Goal: Information Seeking & Learning: Learn about a topic

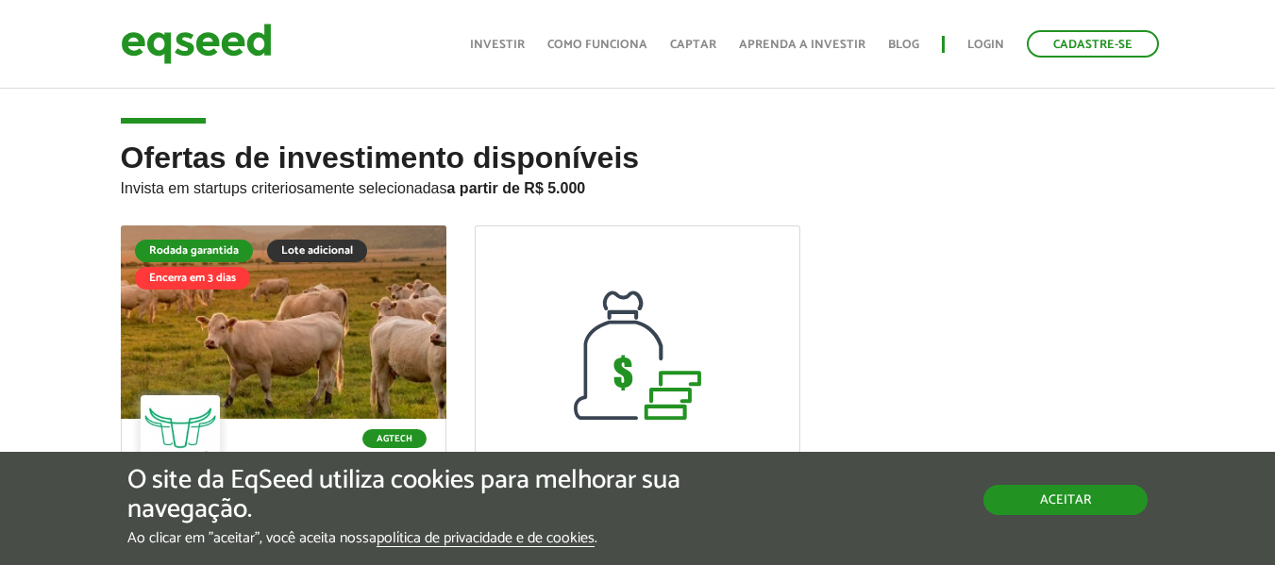
drag, startPoint x: 0, startPoint y: 0, endPoint x: 1056, endPoint y: 492, distance: 1165.1
click at [1056, 492] on button "Aceitar" at bounding box center [1066, 500] width 164 height 30
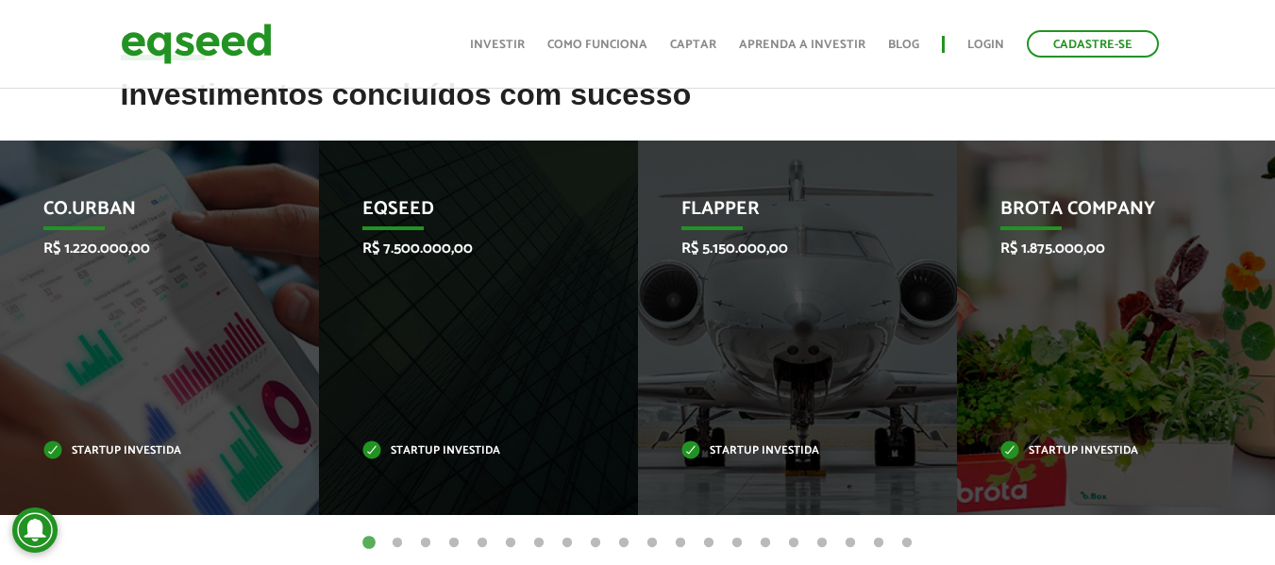
scroll to position [755, 0]
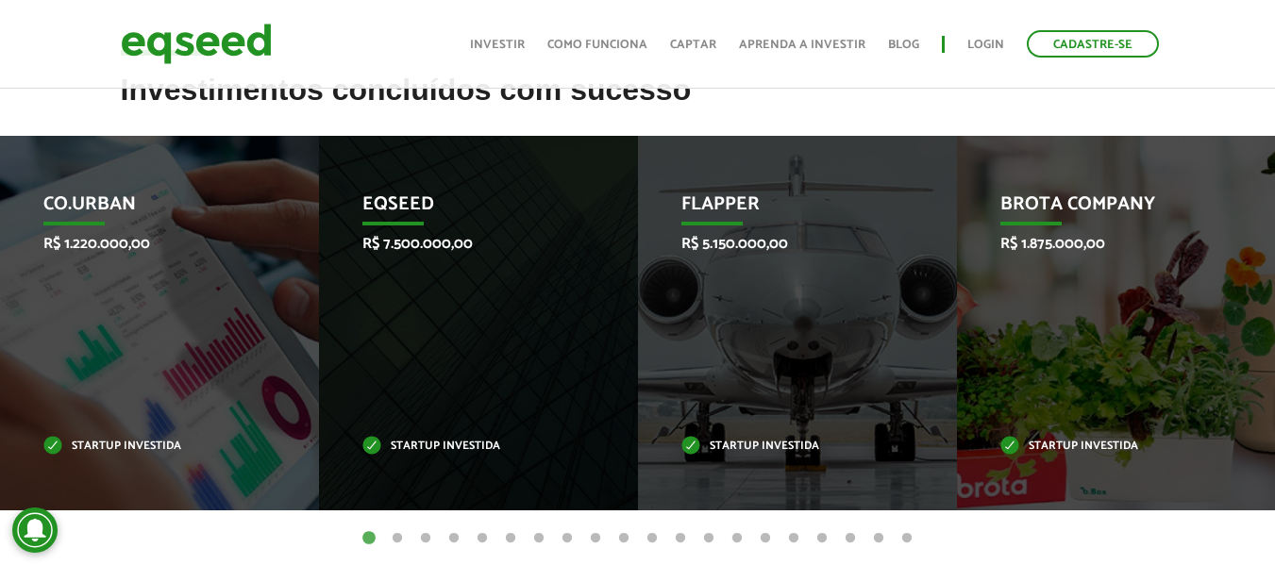
click at [397, 537] on button "2" at bounding box center [397, 539] width 19 height 19
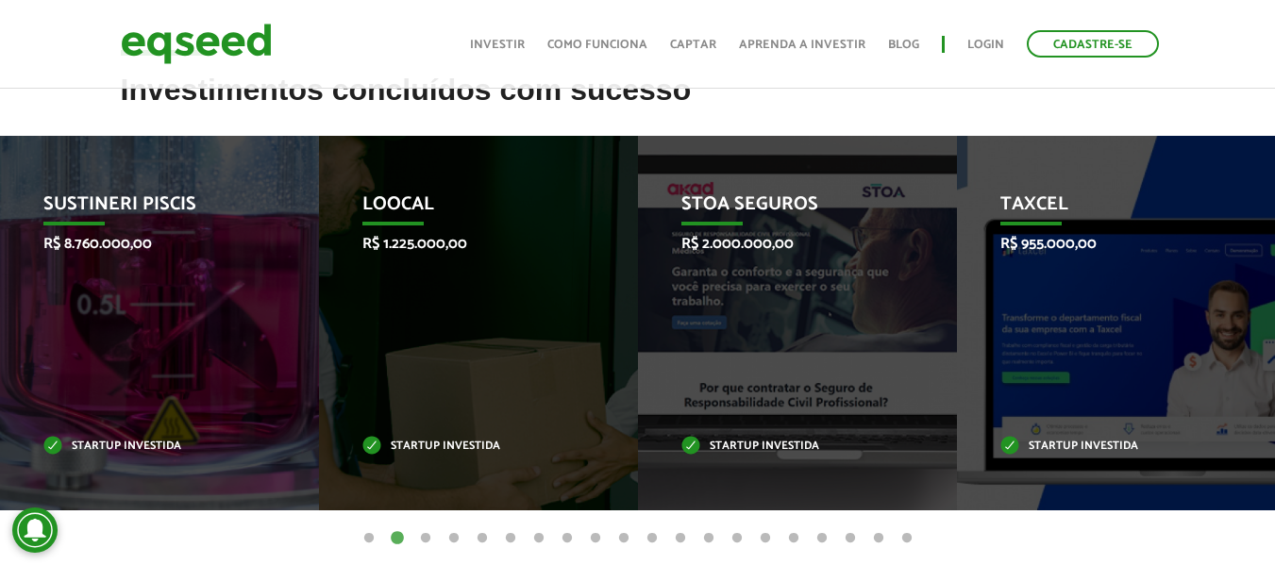
click at [427, 539] on button "3" at bounding box center [425, 539] width 19 height 19
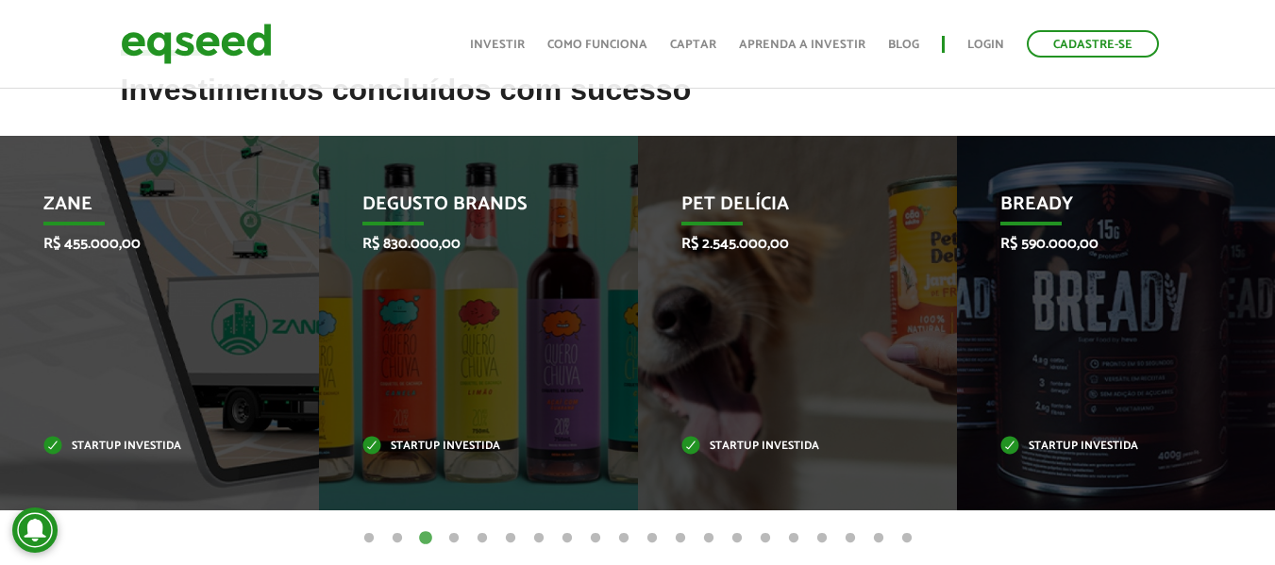
click at [457, 537] on button "4" at bounding box center [454, 539] width 19 height 19
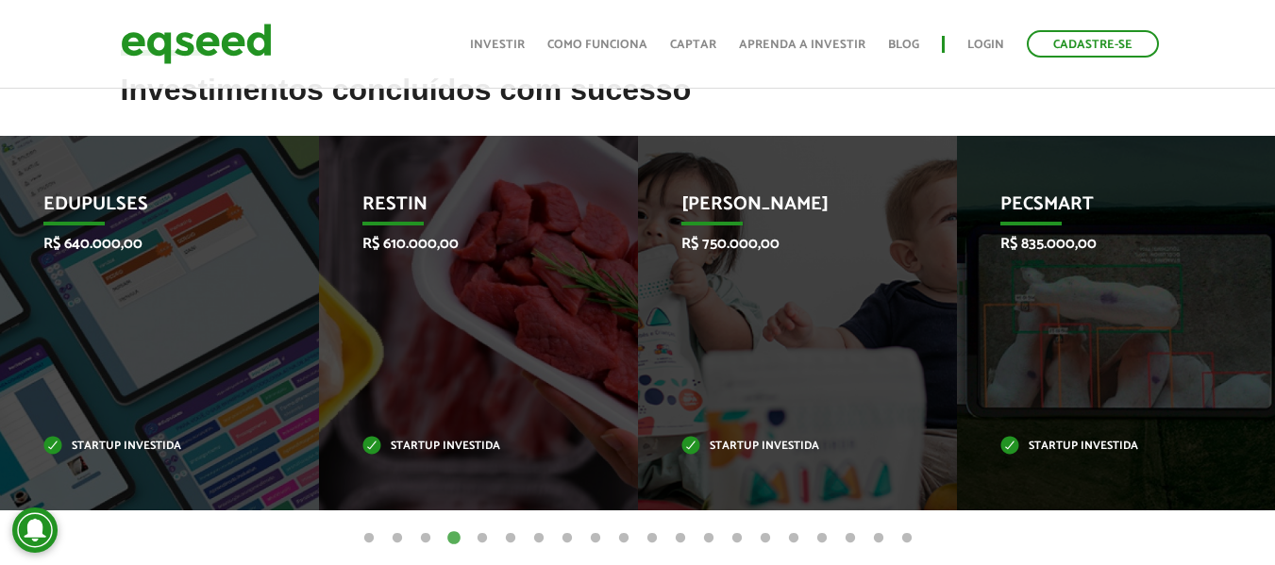
click at [596, 534] on button "9" at bounding box center [595, 539] width 19 height 19
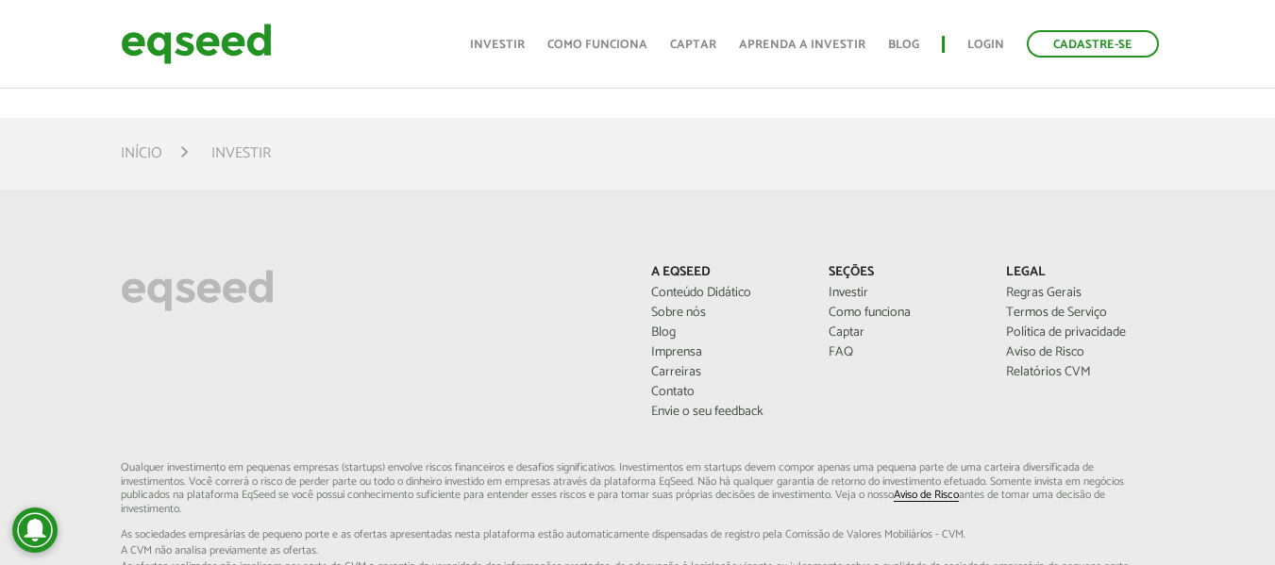
scroll to position [1301, 0]
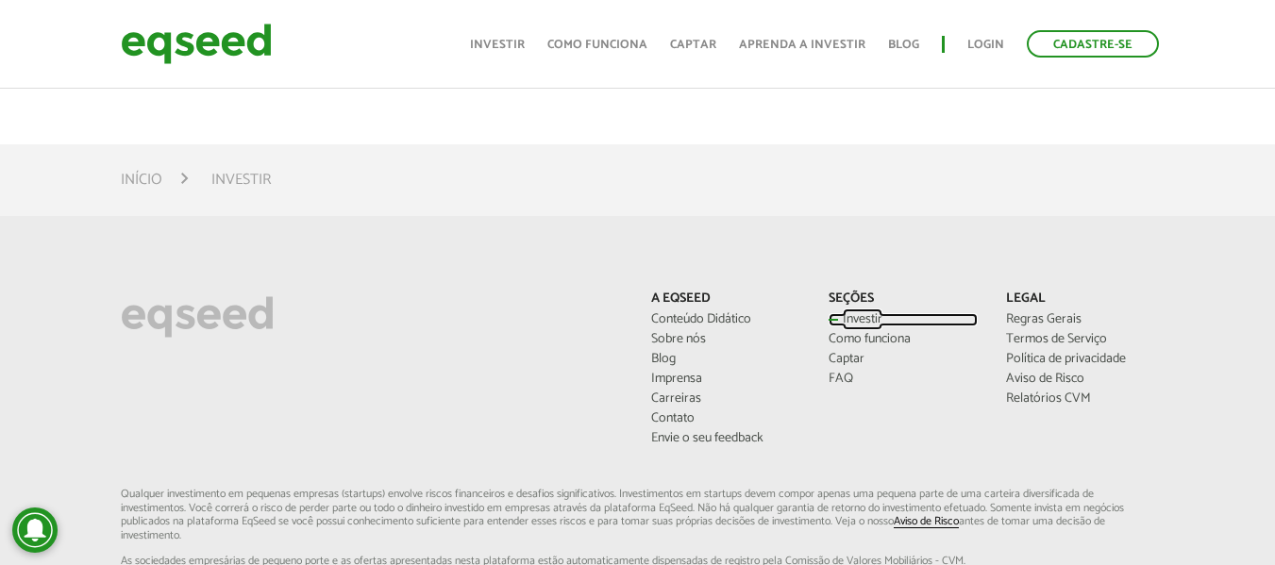
click at [853, 327] on link "Investir" at bounding box center [903, 319] width 149 height 13
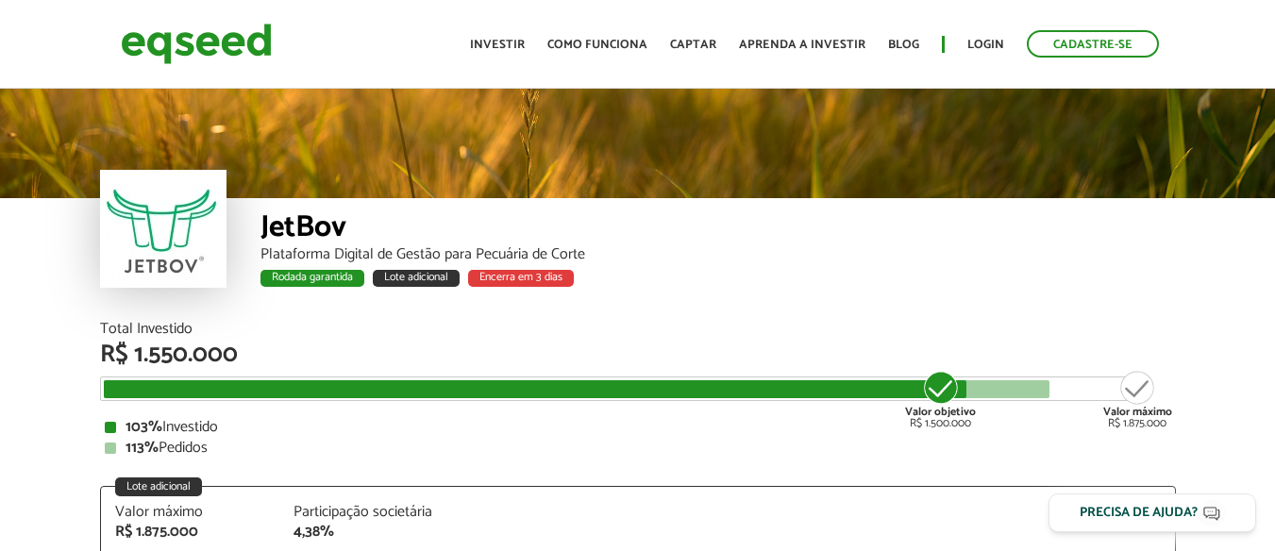
click at [1002, 254] on div "Plataforma Digital de Gestão para Pecuária de Corte" at bounding box center [719, 254] width 916 height 15
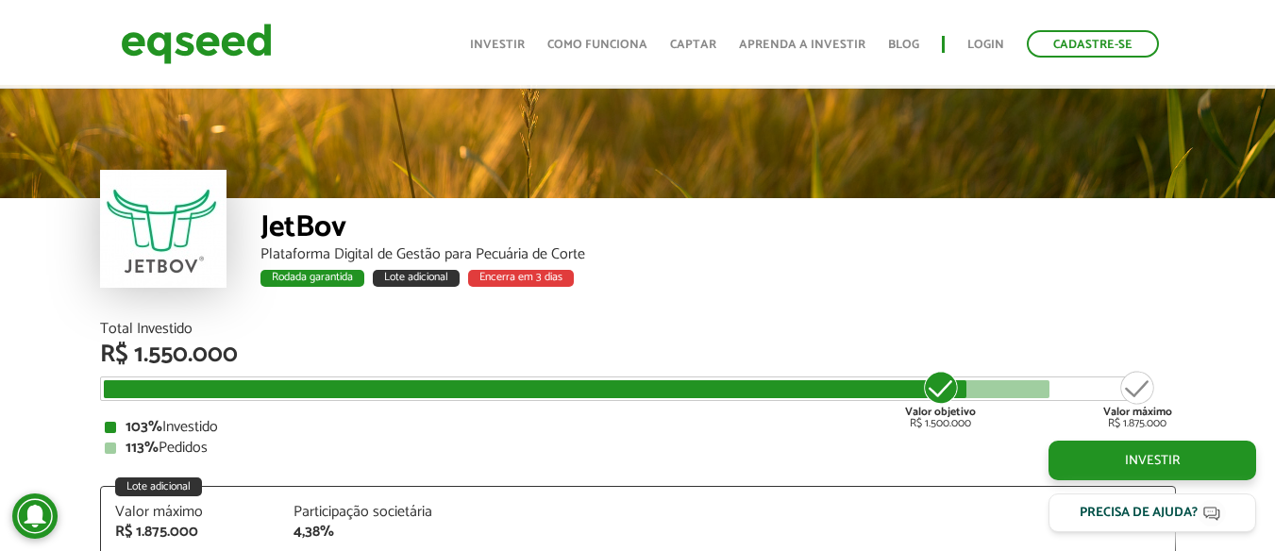
scroll to position [2333, 0]
